Goal: Information Seeking & Learning: Learn about a topic

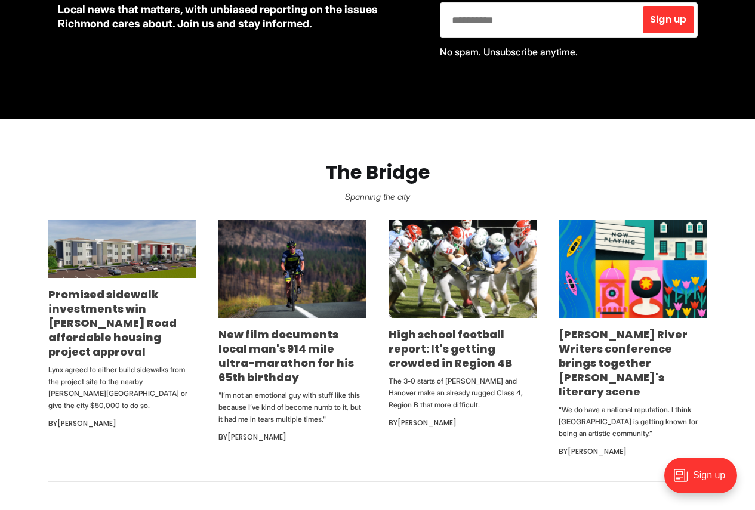
scroll to position [597, 0]
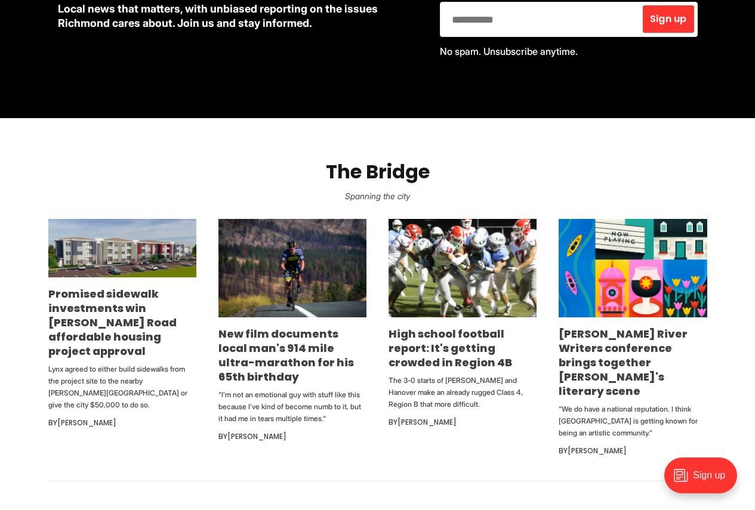
drag, startPoint x: 159, startPoint y: 269, endPoint x: 21, endPoint y: 231, distance: 143.0
click at [21, 231] on section "The Bridge Spanning the city Promised sidewalk investments win Snead Road affor…" at bounding box center [377, 299] width 755 height 363
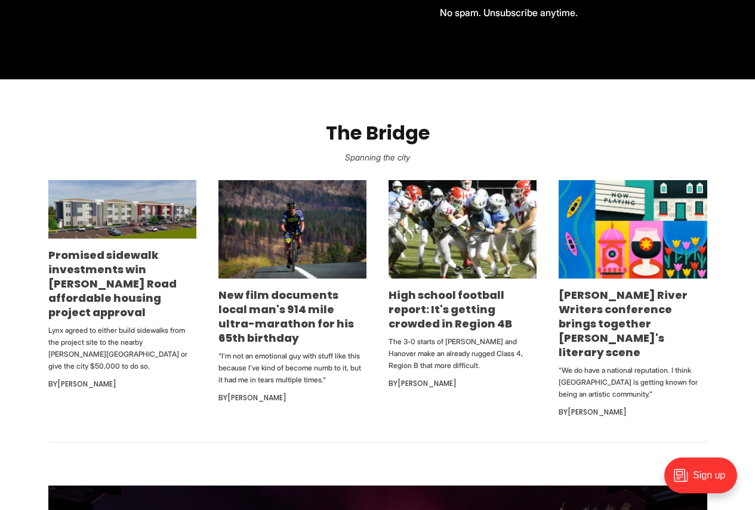
scroll to position [656, 0]
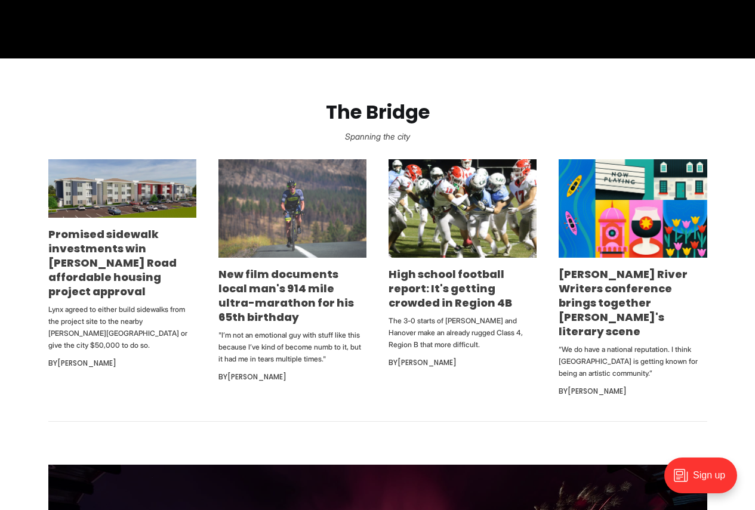
click at [261, 239] on img at bounding box center [292, 208] width 148 height 99
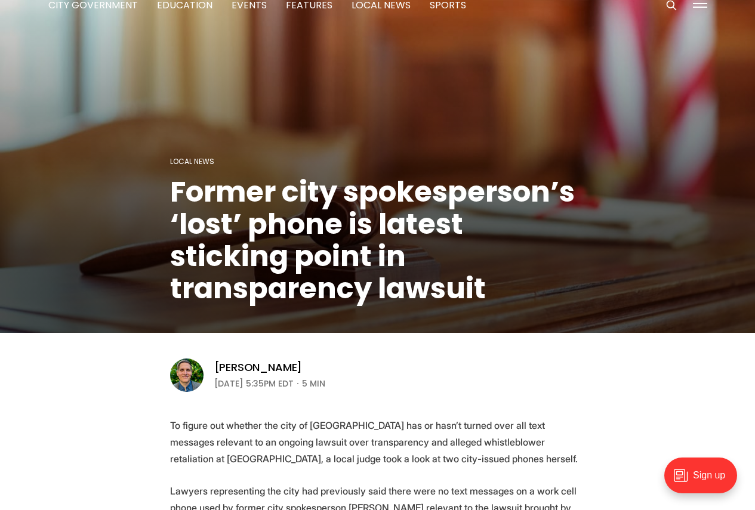
scroll to position [179, 0]
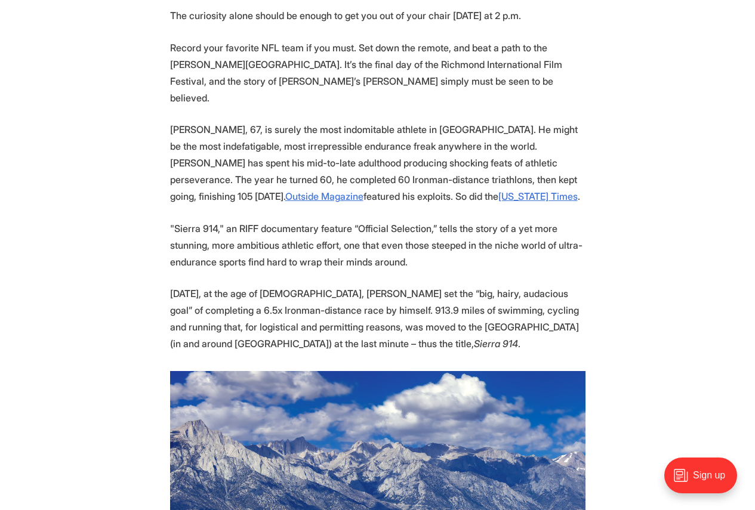
scroll to position [597, 0]
